Goal: Information Seeking & Learning: Learn about a topic

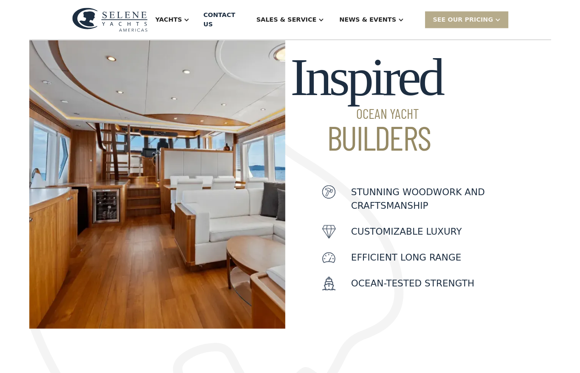
scroll to position [253, 0]
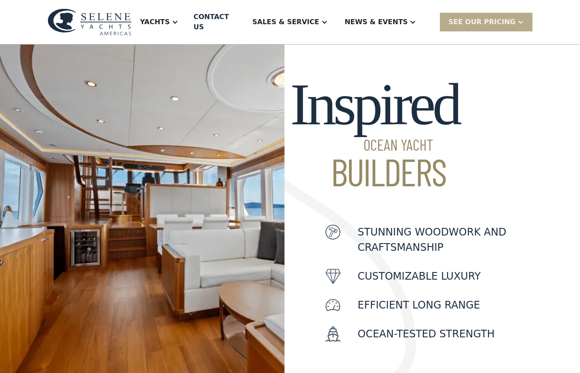
click at [213, 253] on img at bounding box center [142, 211] width 284 height 346
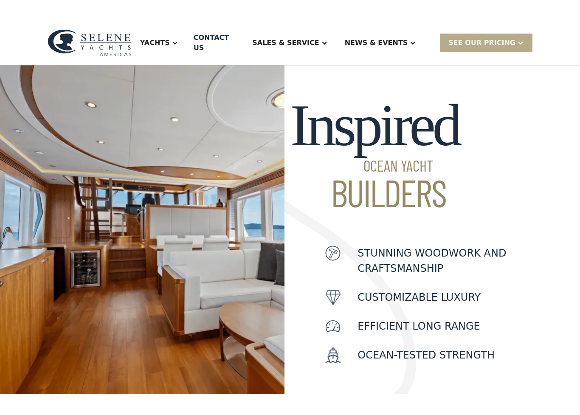
scroll to position [260, 0]
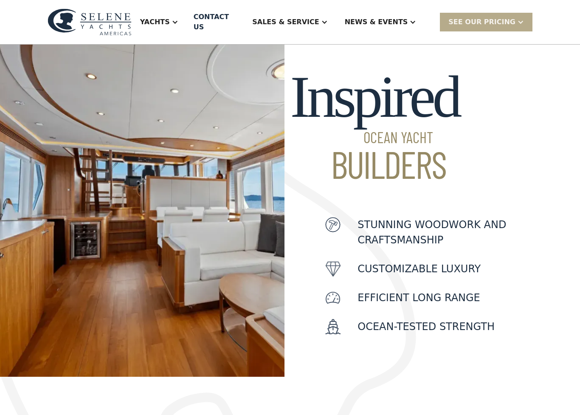
click at [477, 319] on p "Ocean-Tested Strength" at bounding box center [425, 326] width 137 height 15
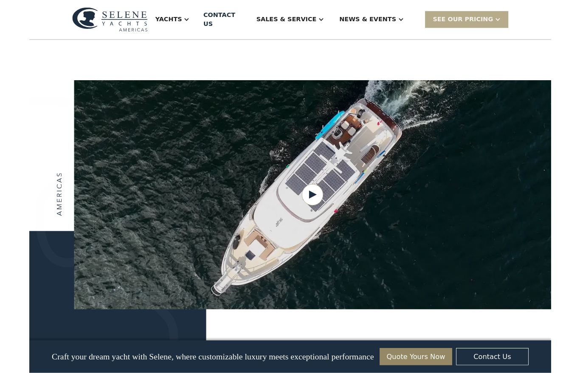
scroll to position [1002, 0]
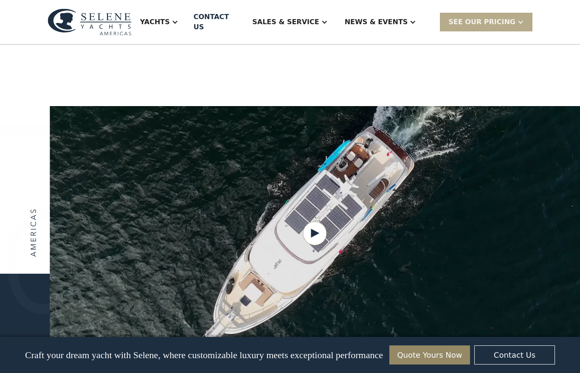
click at [170, 17] on div "Yachts" at bounding box center [155, 22] width 30 height 10
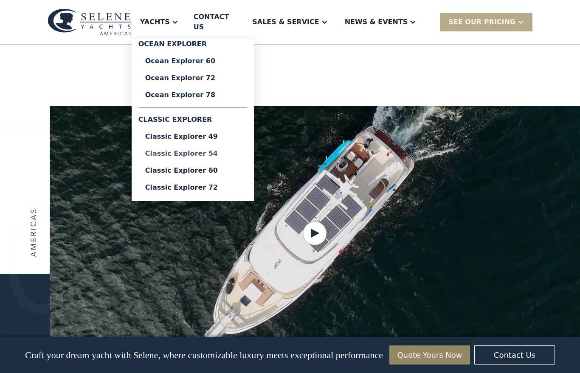
click at [214, 150] on div "Classic Explorer 54" at bounding box center [192, 153] width 95 height 7
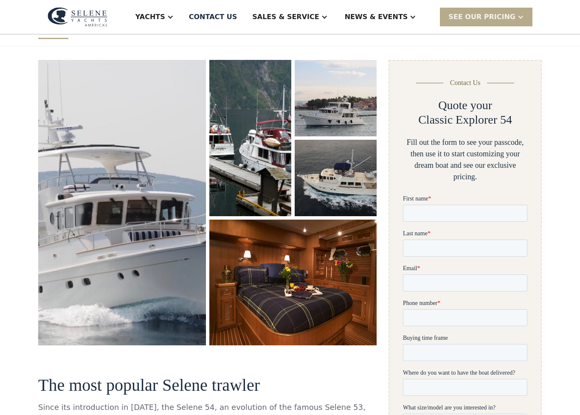
scroll to position [100, 0]
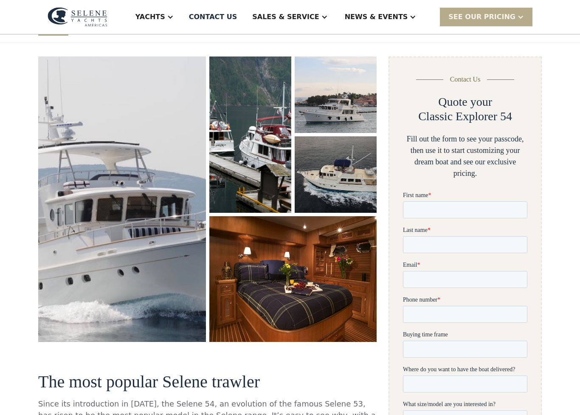
click at [324, 300] on img "open lightbox" at bounding box center [293, 279] width 168 height 126
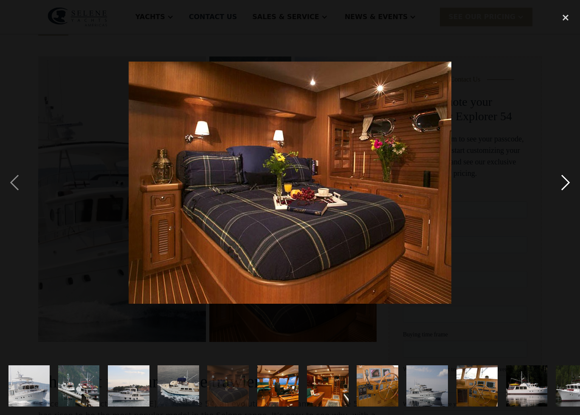
click at [559, 184] on div "next image" at bounding box center [565, 182] width 29 height 348
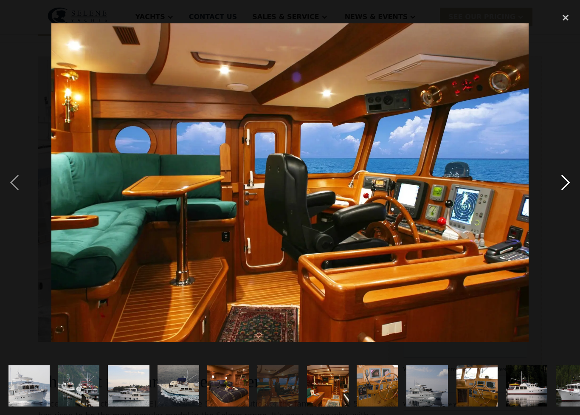
click at [565, 179] on div "next image" at bounding box center [565, 182] width 29 height 348
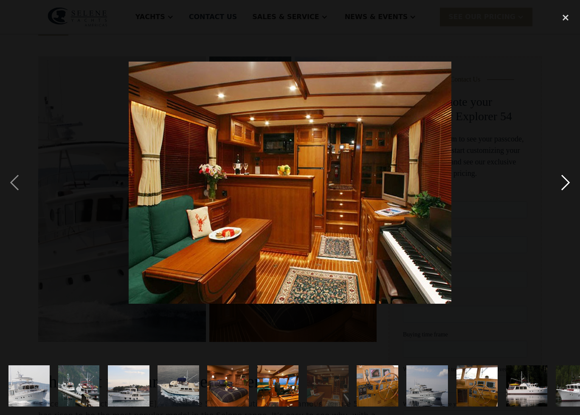
click at [563, 177] on div "next image" at bounding box center [565, 182] width 29 height 348
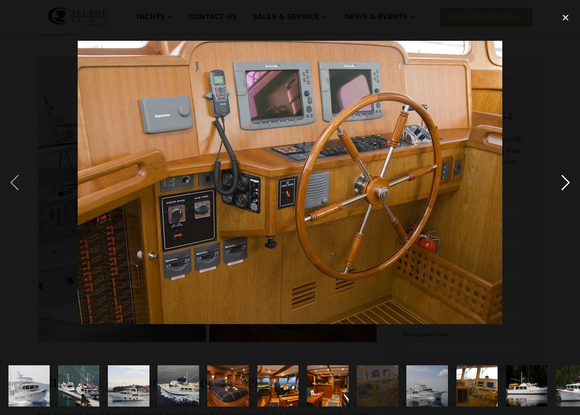
click at [563, 178] on div "next image" at bounding box center [565, 182] width 29 height 348
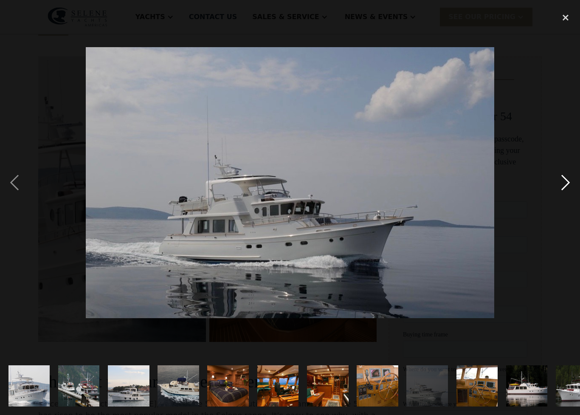
scroll to position [0, 0]
click at [564, 180] on div "next image" at bounding box center [565, 182] width 29 height 348
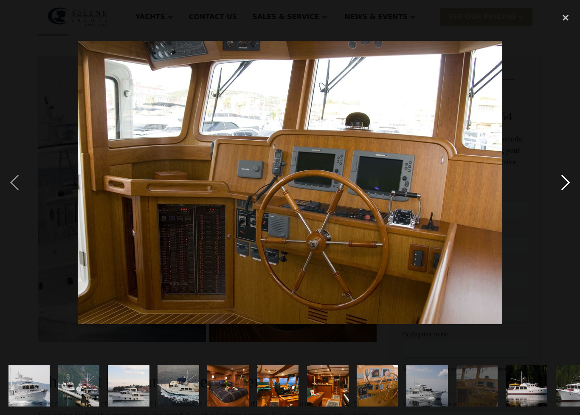
click at [565, 181] on div "next image" at bounding box center [565, 182] width 29 height 348
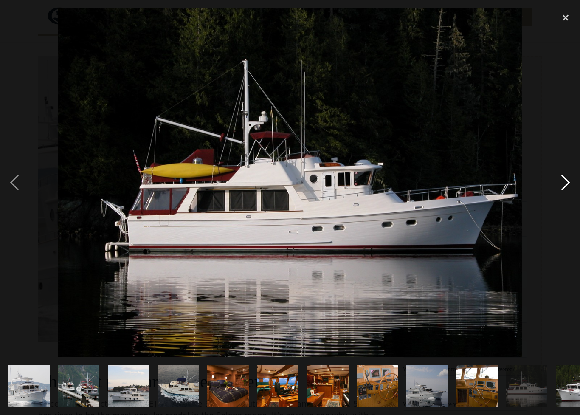
click at [567, 180] on div "next image" at bounding box center [565, 182] width 29 height 348
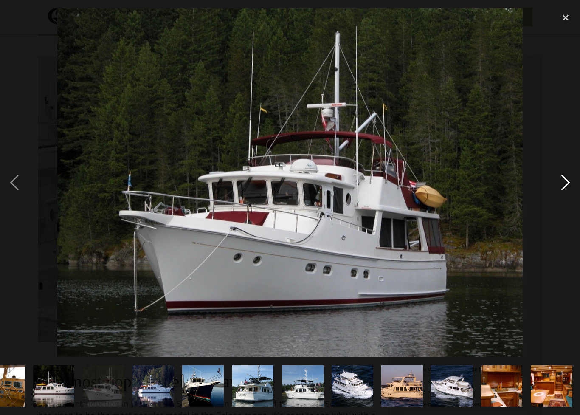
scroll to position [0, 473]
click at [567, 181] on div "next image" at bounding box center [565, 182] width 29 height 348
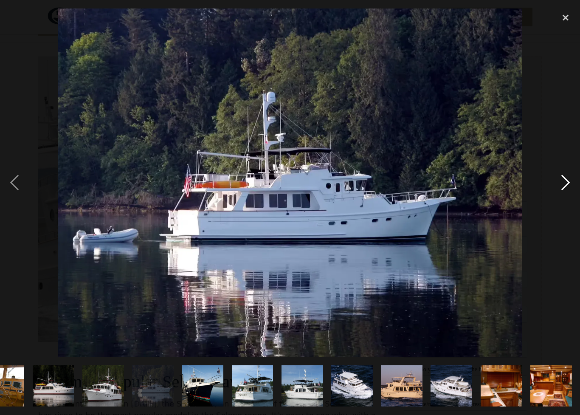
click at [564, 179] on div "next image" at bounding box center [565, 182] width 29 height 348
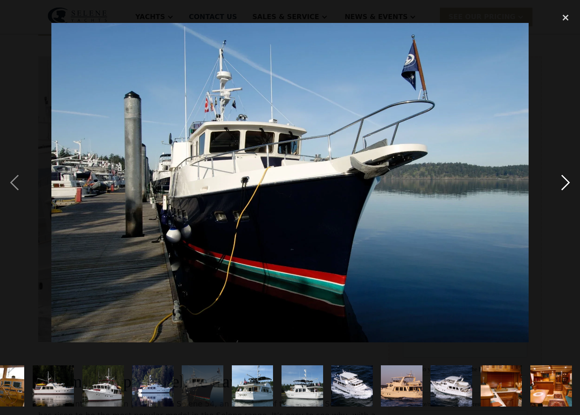
click at [566, 179] on div "next image" at bounding box center [565, 182] width 29 height 348
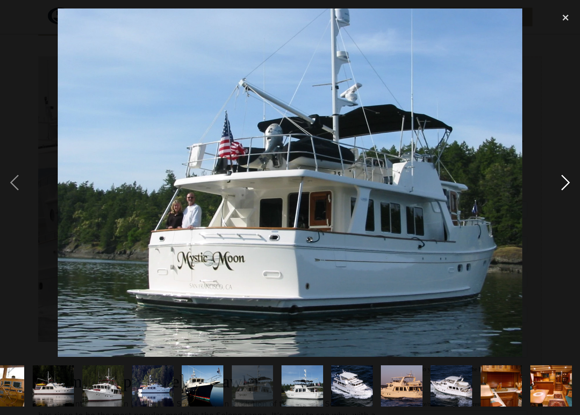
click at [562, 180] on div "next image" at bounding box center [565, 182] width 29 height 348
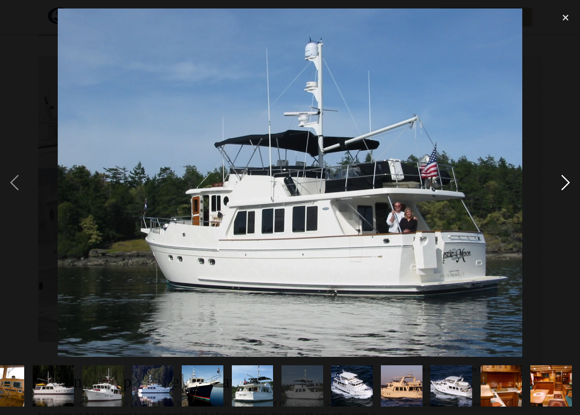
click at [564, 180] on div "next image" at bounding box center [565, 182] width 29 height 348
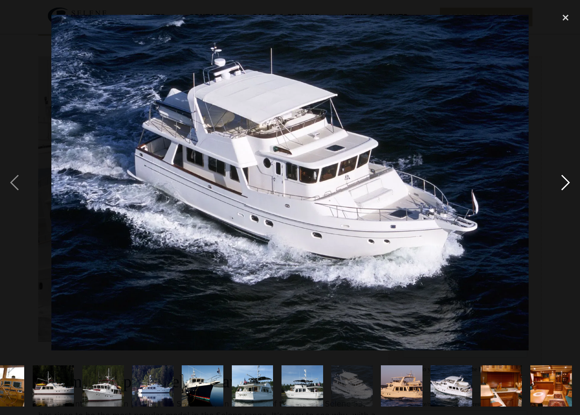
click at [566, 180] on div "next image" at bounding box center [565, 182] width 29 height 348
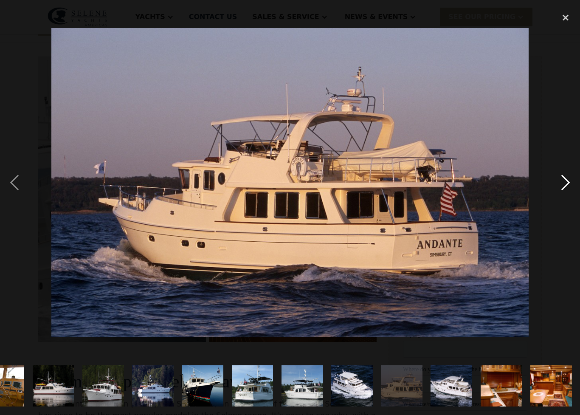
click at [566, 179] on div "next image" at bounding box center [565, 182] width 29 height 348
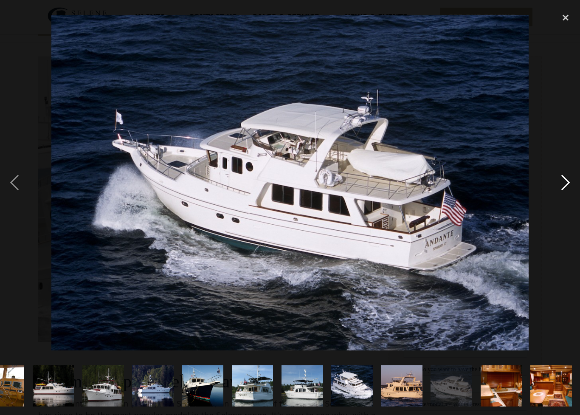
click at [568, 178] on div "next image" at bounding box center [565, 182] width 29 height 348
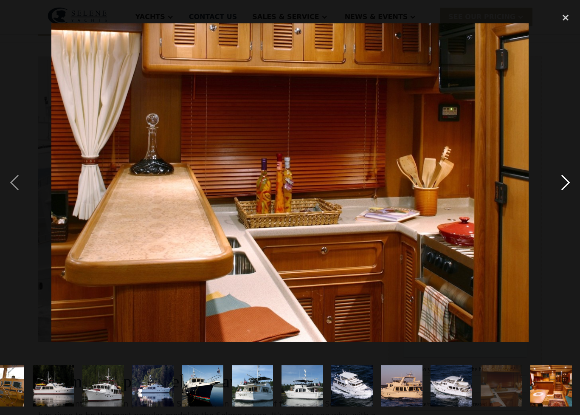
click at [567, 178] on div "next image" at bounding box center [565, 182] width 29 height 348
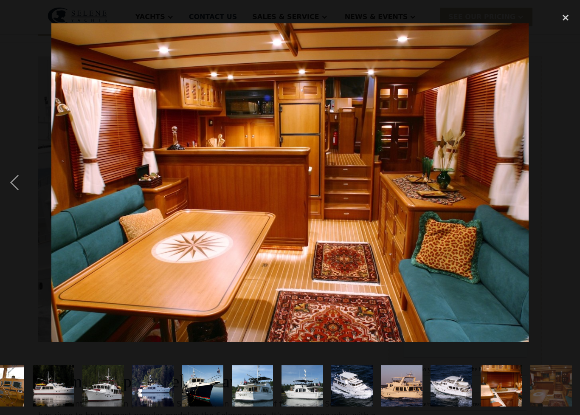
click at [567, 180] on div "next image" at bounding box center [565, 182] width 29 height 348
click at [568, 182] on div "next image" at bounding box center [565, 182] width 29 height 348
click at [569, 181] on div "next image" at bounding box center [565, 182] width 29 height 348
click at [564, 12] on div "close lightbox" at bounding box center [565, 17] width 29 height 19
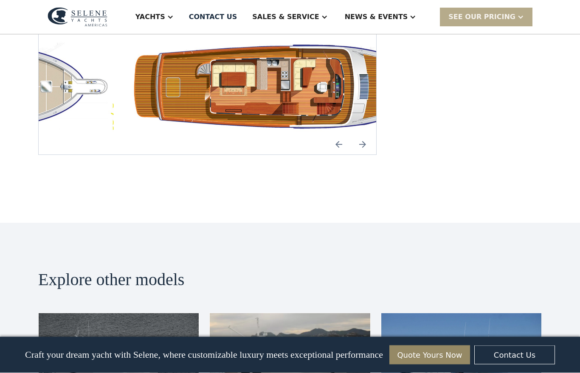
scroll to position [1578, 0]
